Goal: Task Accomplishment & Management: Manage account settings

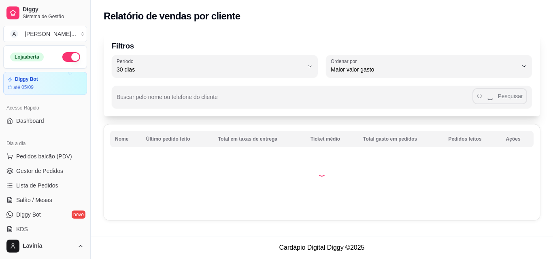
select select "30"
select select "HIGHEST_TOTAL_SPENT_WITH_ORDERS"
select select "ALL"
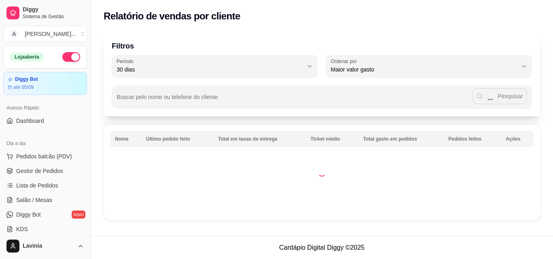
select select "0"
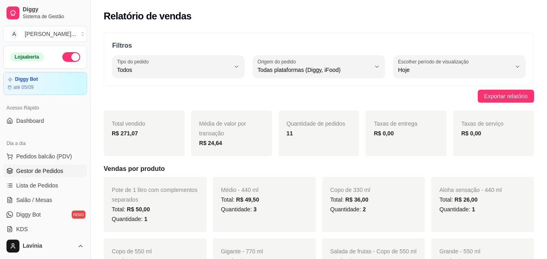
click at [68, 171] on link "Gestor de Pedidos" at bounding box center [45, 171] width 84 height 13
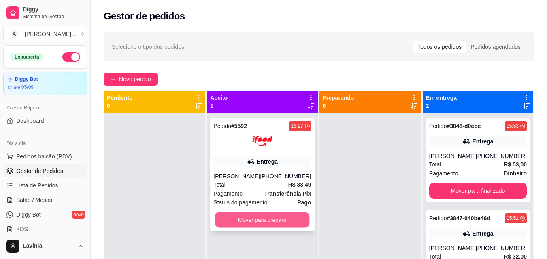
click at [293, 223] on button "Mover para preparo" at bounding box center [262, 221] width 95 height 16
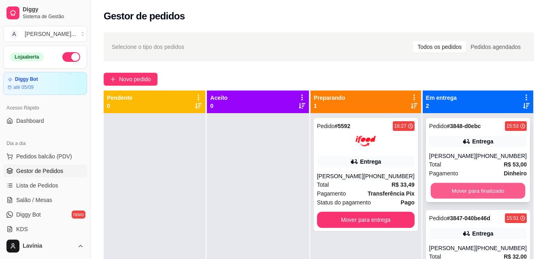
click at [464, 185] on button "Mover para finalizado" at bounding box center [477, 191] width 95 height 16
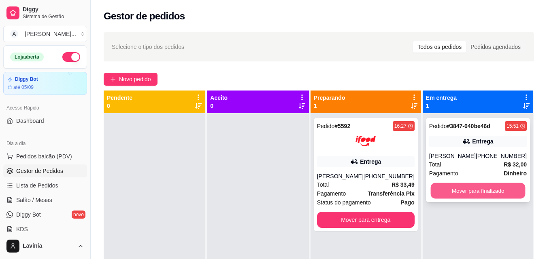
click at [468, 198] on button "Mover para finalizado" at bounding box center [477, 191] width 95 height 16
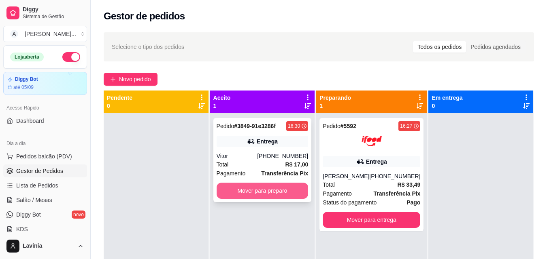
click at [270, 191] on button "Mover para preparo" at bounding box center [263, 191] width 92 height 16
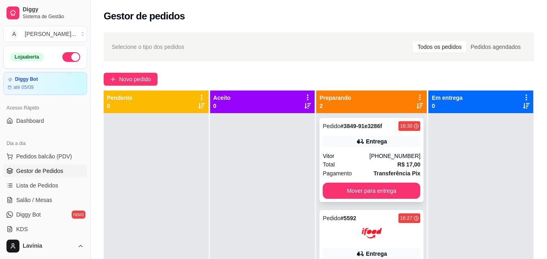
click at [364, 183] on div "Pedido # 3849-91e3286f 16:30 Entrega Vitor [PHONE_NUMBER] Total R$ 17,00 Pagame…" at bounding box center [371, 160] width 104 height 84
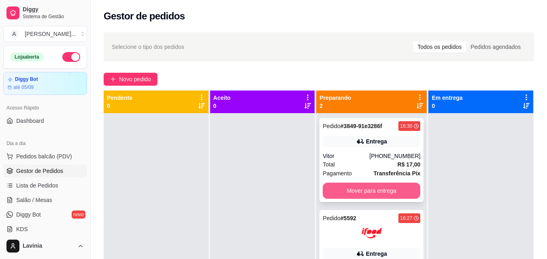
click at [409, 191] on button "Mover para entrega" at bounding box center [372, 191] width 98 height 16
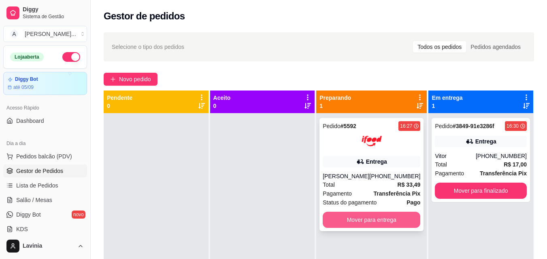
click at [396, 219] on button "Mover para entrega" at bounding box center [372, 220] width 98 height 16
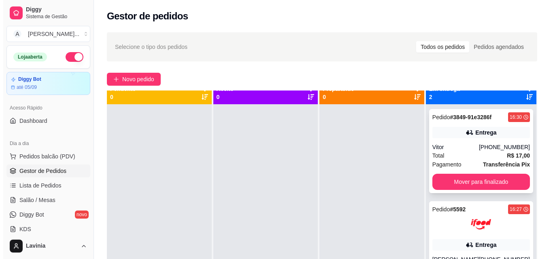
scroll to position [23, 0]
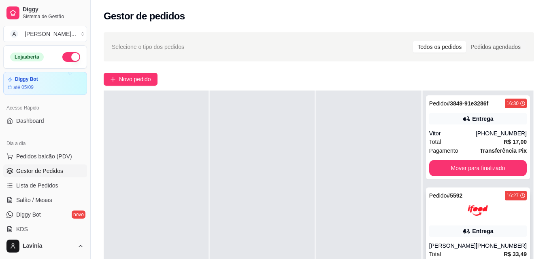
click at [491, 200] on div "Pedido # 5592 16:27" at bounding box center [478, 196] width 98 height 10
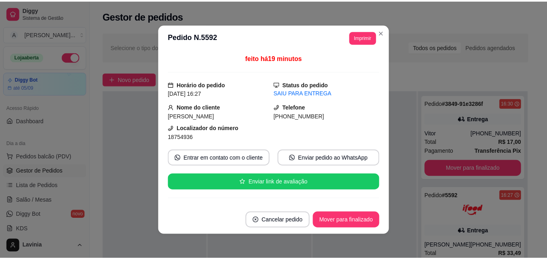
scroll to position [121, 0]
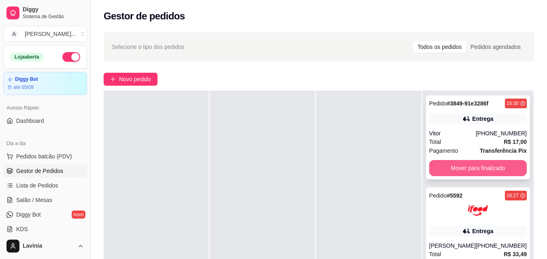
click at [482, 166] on button "Mover para finalizado" at bounding box center [478, 168] width 98 height 16
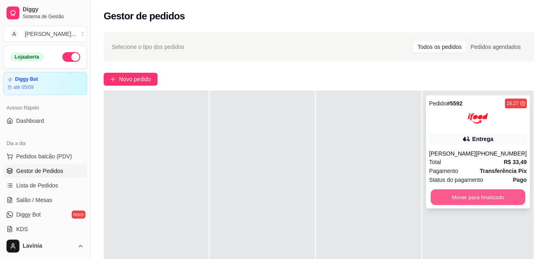
click at [485, 202] on button "Mover para finalizado" at bounding box center [477, 198] width 95 height 16
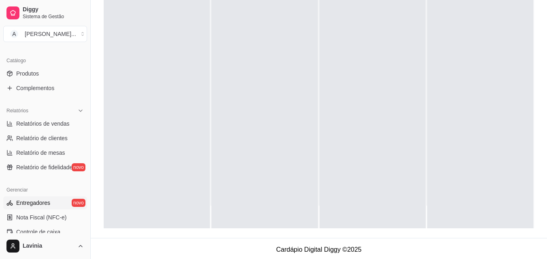
scroll to position [202, 0]
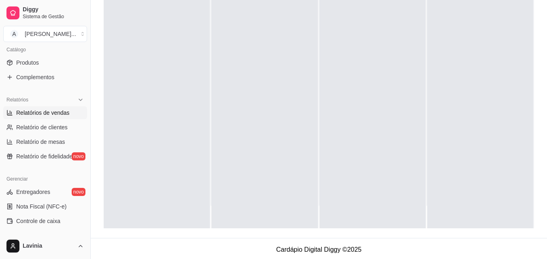
click at [49, 113] on span "Relatórios de vendas" at bounding box center [42, 113] width 53 height 8
select select "ALL"
select select "0"
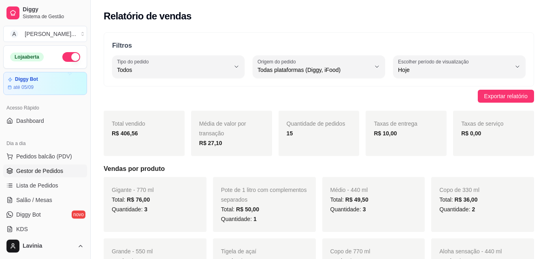
click at [59, 169] on span "Gestor de Pedidos" at bounding box center [39, 171] width 47 height 8
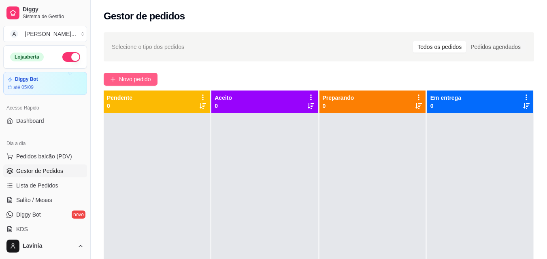
click at [139, 80] on span "Novo pedido" at bounding box center [135, 79] width 32 height 9
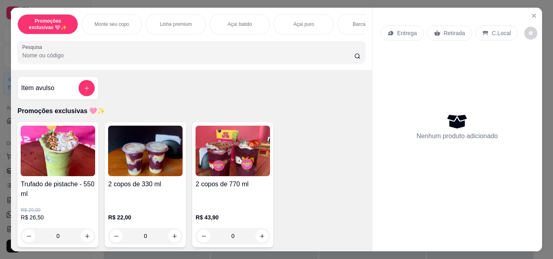
scroll to position [162, 0]
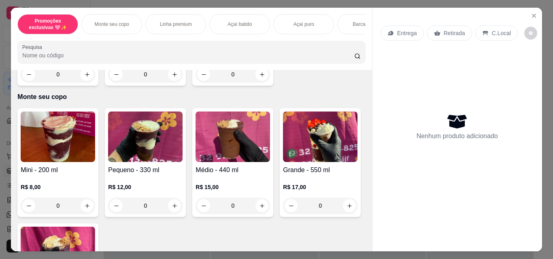
click at [283, 162] on img at bounding box center [320, 137] width 74 height 51
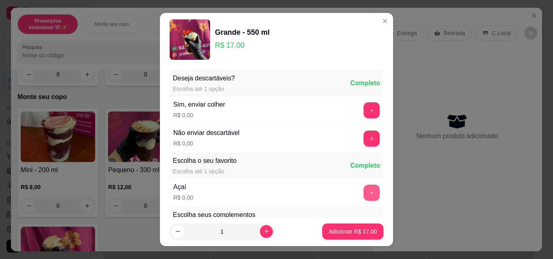
click at [363, 193] on button "+" at bounding box center [371, 193] width 16 height 16
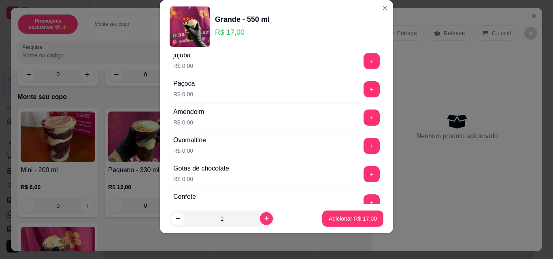
scroll to position [202, 0]
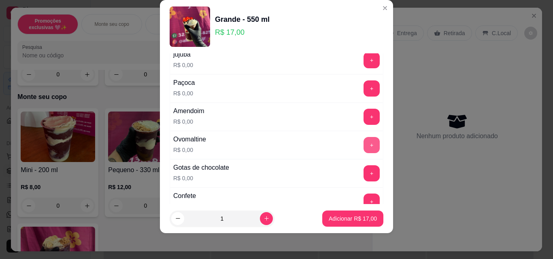
click at [363, 145] on button "+" at bounding box center [371, 145] width 16 height 16
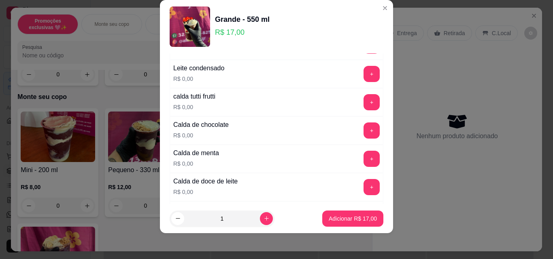
scroll to position [688, 0]
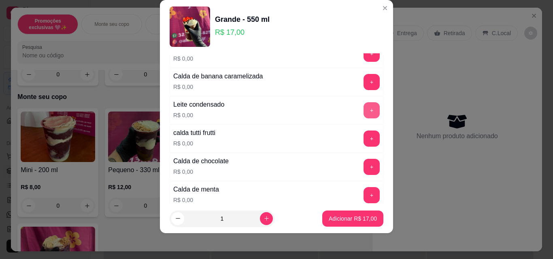
click at [363, 114] on button "+" at bounding box center [371, 110] width 16 height 16
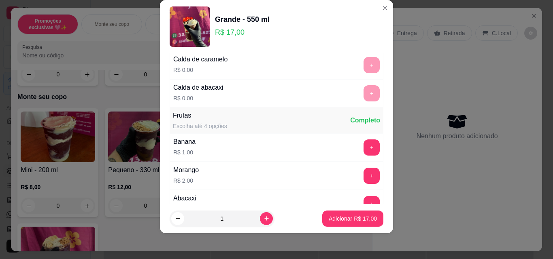
scroll to position [891, 0]
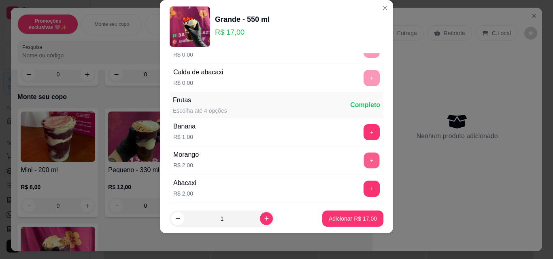
click at [364, 164] on button "+" at bounding box center [372, 161] width 16 height 16
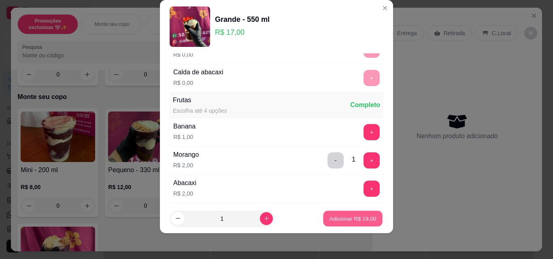
click at [340, 219] on p "Adicionar R$ 19,00" at bounding box center [352, 219] width 47 height 8
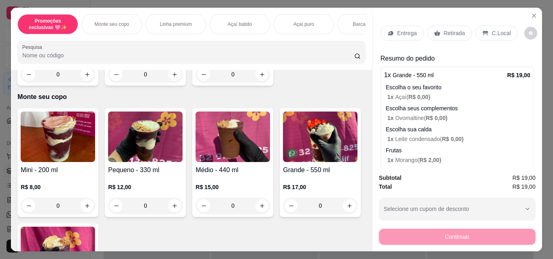
click at [283, 162] on img at bounding box center [320, 137] width 74 height 51
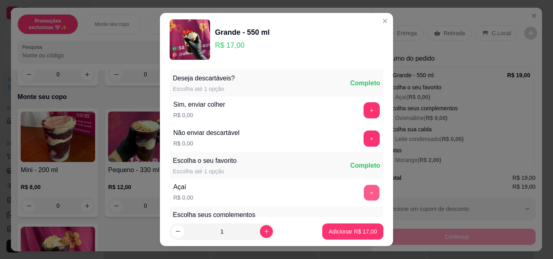
click at [364, 193] on button "+" at bounding box center [372, 193] width 16 height 16
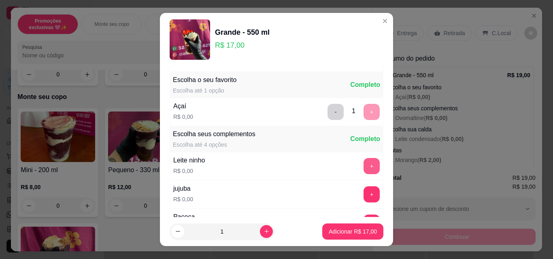
click at [363, 164] on button "+" at bounding box center [371, 166] width 16 height 16
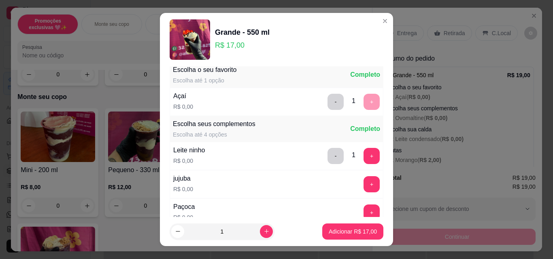
scroll to position [121, 0]
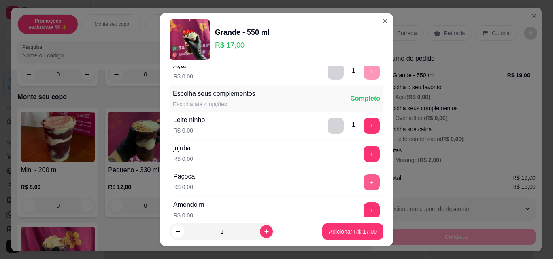
click at [363, 185] on button "+" at bounding box center [371, 182] width 16 height 16
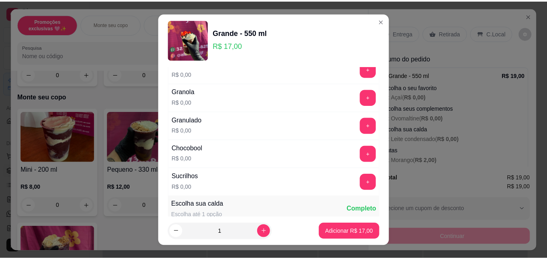
scroll to position [607, 0]
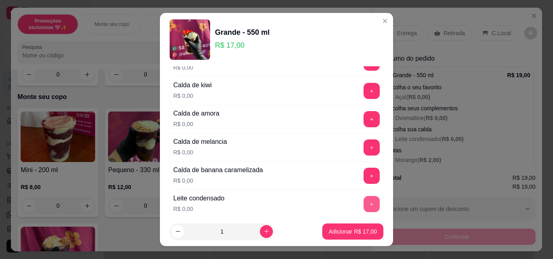
click at [363, 202] on button "+" at bounding box center [371, 204] width 16 height 16
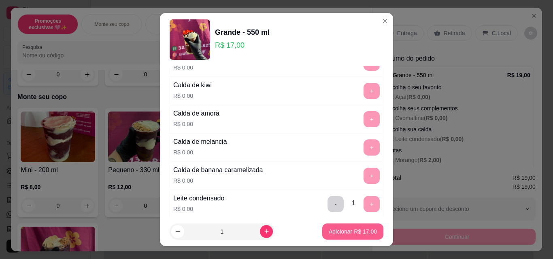
click at [340, 229] on p "Adicionar R$ 17,00" at bounding box center [353, 232] width 48 height 8
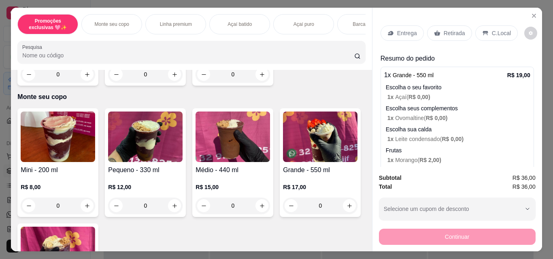
click at [457, 31] on p "Retirada" at bounding box center [454, 33] width 21 height 8
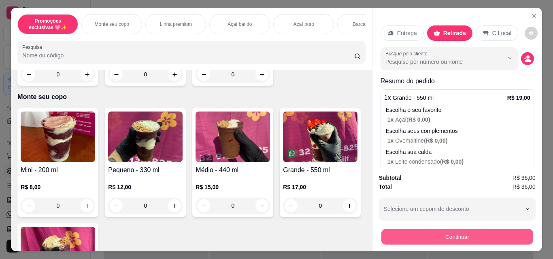
click at [448, 229] on button "Continuar" at bounding box center [457, 237] width 152 height 16
click at [407, 229] on button "Continuar" at bounding box center [457, 237] width 152 height 16
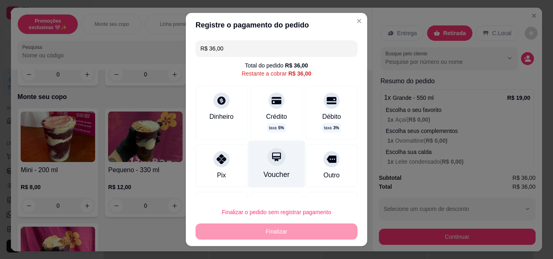
click at [279, 166] on div "Voucher" at bounding box center [276, 164] width 57 height 47
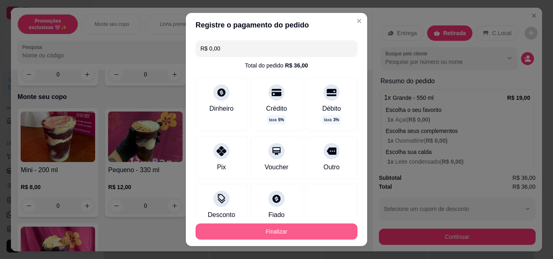
click at [308, 231] on button "Finalizar" at bounding box center [277, 232] width 162 height 16
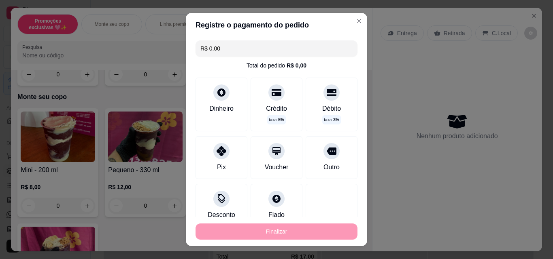
type input "-R$ 36,00"
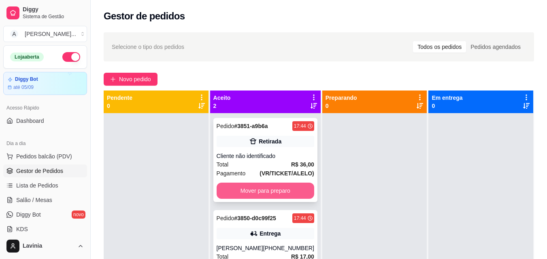
click at [292, 195] on button "Mover para preparo" at bounding box center [266, 191] width 98 height 16
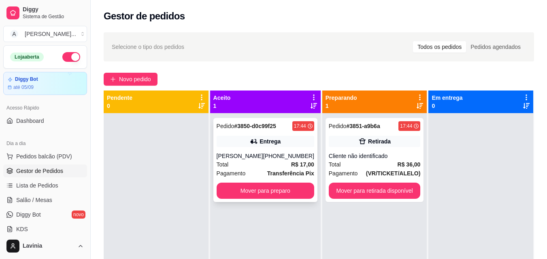
click at [284, 198] on button "Mover para preparo" at bounding box center [266, 191] width 98 height 16
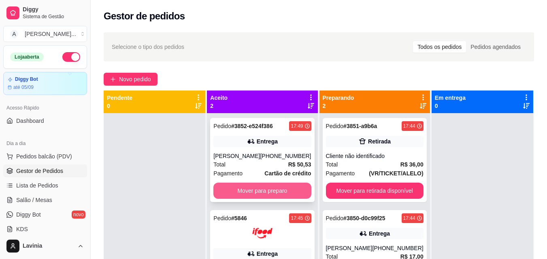
click at [276, 189] on button "Mover para preparo" at bounding box center [262, 191] width 98 height 16
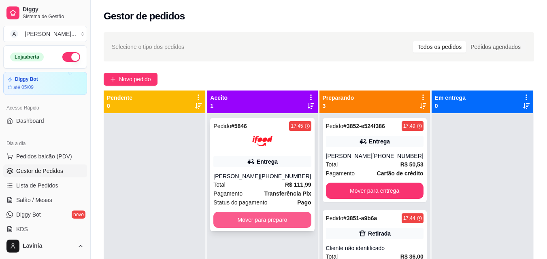
click at [274, 220] on button "Mover para preparo" at bounding box center [262, 220] width 98 height 16
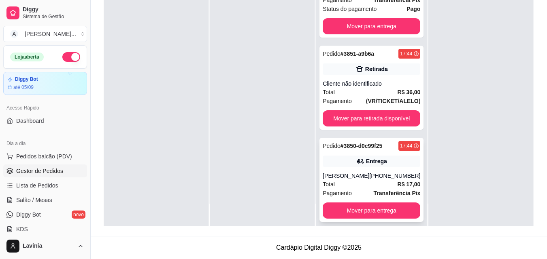
scroll to position [147, 0]
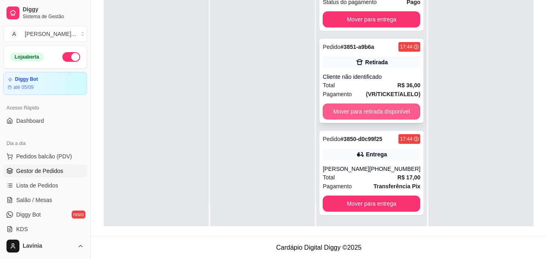
click at [383, 109] on button "Mover para retirada disponível" at bounding box center [372, 112] width 98 height 16
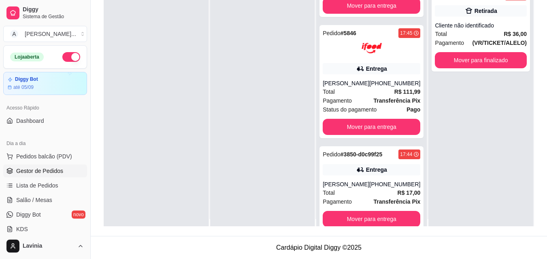
scroll to position [0, 0]
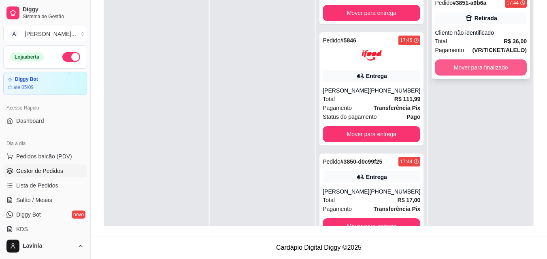
click at [505, 73] on button "Mover para finalizado" at bounding box center [481, 68] width 92 height 16
